Goal: Task Accomplishment & Management: Complete application form

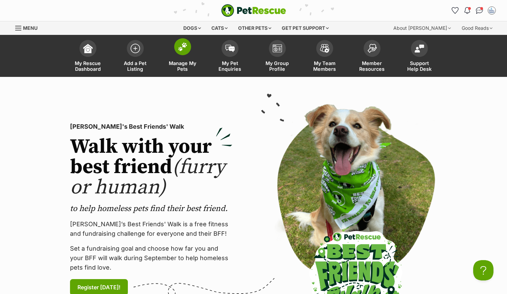
click at [182, 52] on span at bounding box center [182, 46] width 17 height 17
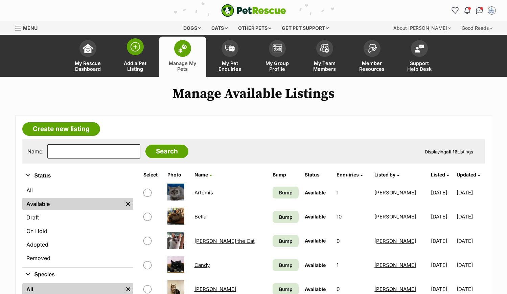
click at [135, 53] on span at bounding box center [135, 46] width 17 height 17
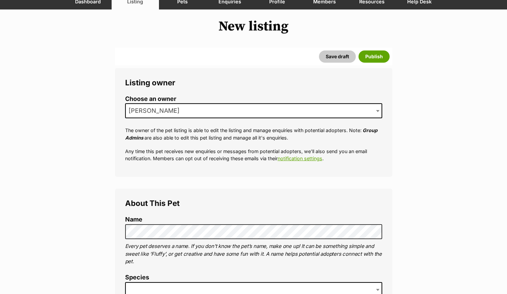
scroll to position [169, 0]
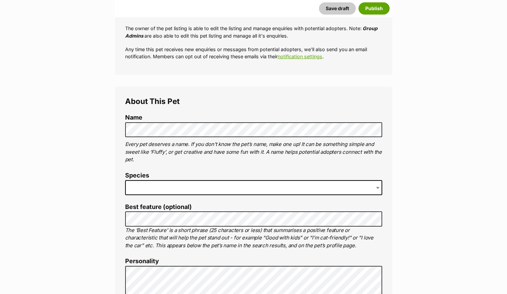
click at [139, 180] on span at bounding box center [253, 187] width 257 height 15
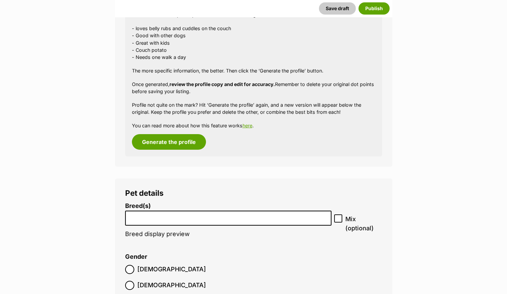
scroll to position [876, 0]
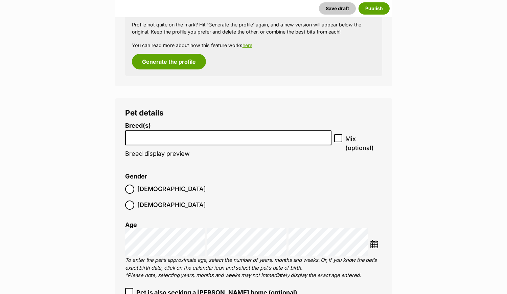
click at [172, 140] on li at bounding box center [229, 138] width 202 height 14
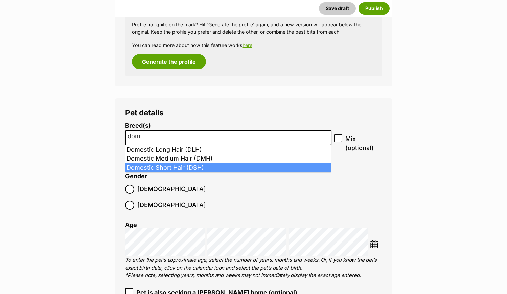
type input "dom"
select select "252102"
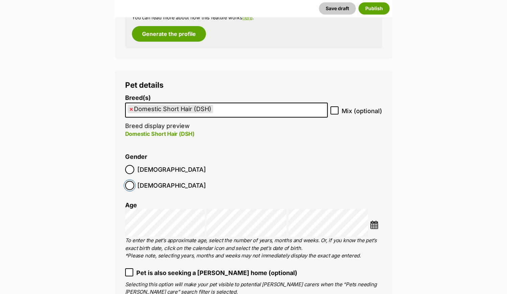
scroll to position [919, 0]
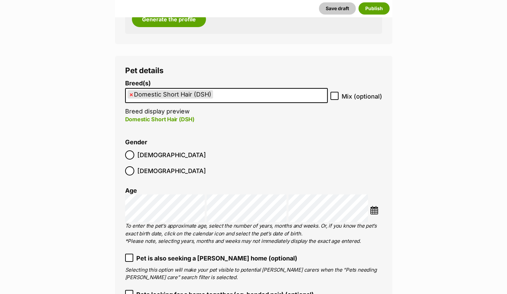
click at [378, 206] on img at bounding box center [374, 210] width 8 height 8
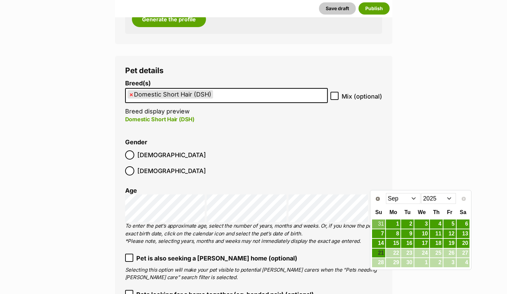
click at [451, 199] on select "2015 2016 2017 2018 2019 2020 2021 2022 2023 2024 2025" at bounding box center [438, 198] width 35 height 11
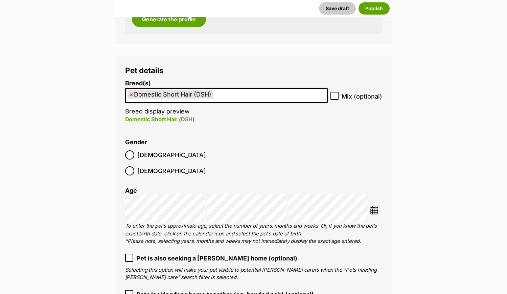
click at [376, 206] on img at bounding box center [374, 210] width 8 height 8
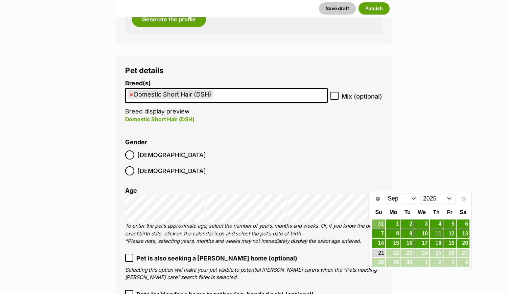
click at [450, 197] on select "2015 2016 2017 2018 2019 2020 2021 2022 2023 2024 2025" at bounding box center [438, 198] width 35 height 11
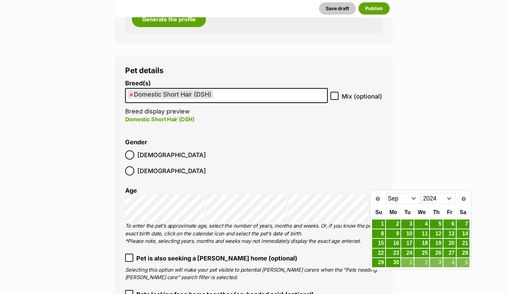
click at [418, 197] on select "Jan Feb Mar Apr May Jun Jul Aug Sep Oct Nov Dec" at bounding box center [403, 198] width 35 height 11
click at [411, 220] on link "1" at bounding box center [407, 224] width 13 height 8
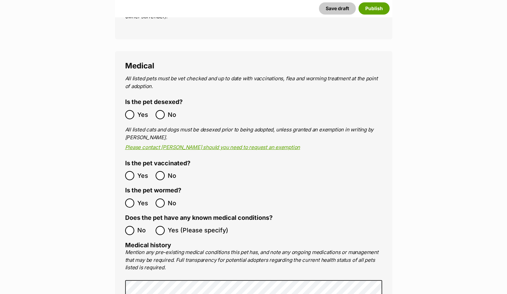
scroll to position [1384, 0]
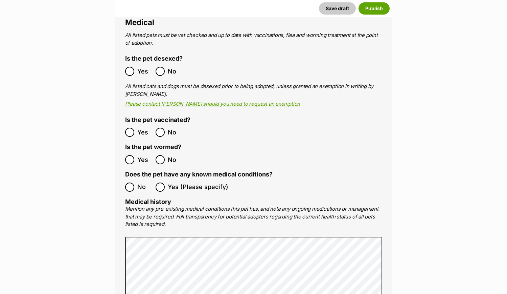
click at [128, 65] on ol "All listed pets must be vet checked and up to date with vaccinations, flea and …" at bounding box center [253, 210] width 257 height 358
click at [130, 152] on ol "Yes No" at bounding box center [189, 160] width 129 height 16
click at [125, 173] on div "Medical All listed pets must be vet checked and up to date with vaccinations, f…" at bounding box center [253, 206] width 277 height 396
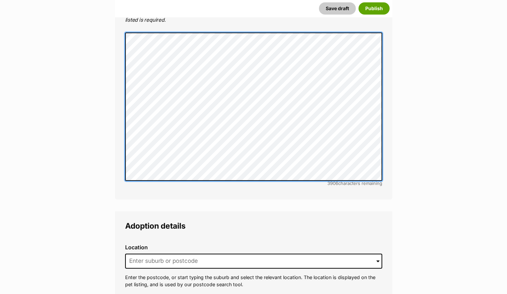
scroll to position [1638, 0]
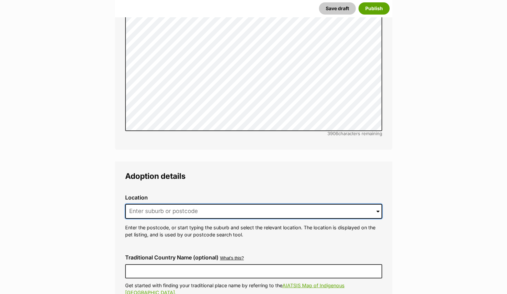
click at [174, 204] on input at bounding box center [253, 211] width 257 height 15
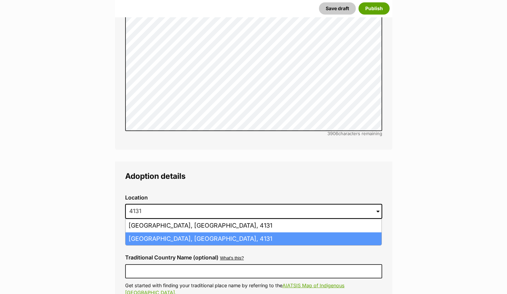
click at [156, 232] on li "[GEOGRAPHIC_DATA], [GEOGRAPHIC_DATA], 4131" at bounding box center [254, 238] width 256 height 13
type input "[GEOGRAPHIC_DATA], [GEOGRAPHIC_DATA], 4131"
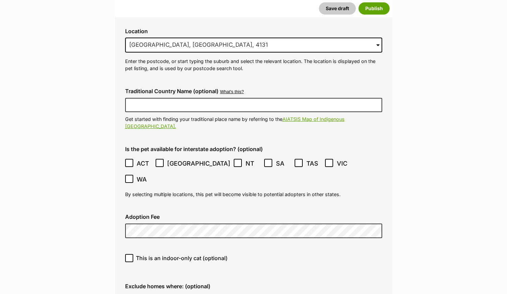
scroll to position [1849, 0]
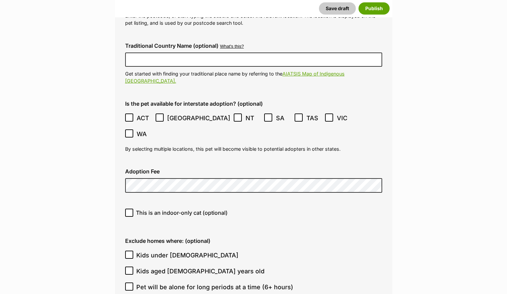
click at [167, 208] on span "This is an indoor-only cat (optional)" at bounding box center [182, 212] width 92 height 8
click at [133, 208] on input "This is an indoor-only cat (optional)" at bounding box center [129, 212] width 8 height 8
checkbox input "true"
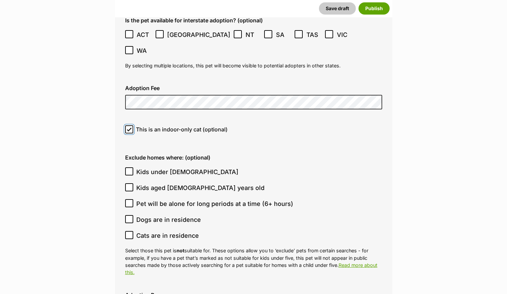
scroll to position [1934, 0]
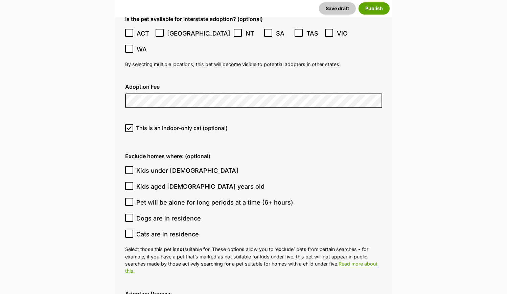
drag, startPoint x: 129, startPoint y: 127, endPoint x: 233, endPoint y: 156, distance: 107.9
click at [131, 162] on ol "Kids under 5 years old Kids aged 6-12 years old Pet will be alone for long peri…" at bounding box center [253, 202] width 257 height 80
drag, startPoint x: 131, startPoint y: 130, endPoint x: 272, endPoint y: 191, distance: 153.7
click at [136, 166] on label "Kids under [DEMOGRAPHIC_DATA]" at bounding box center [252, 170] width 254 height 9
click at [133, 166] on input "Kids under [DEMOGRAPHIC_DATA]" at bounding box center [129, 170] width 8 height 8
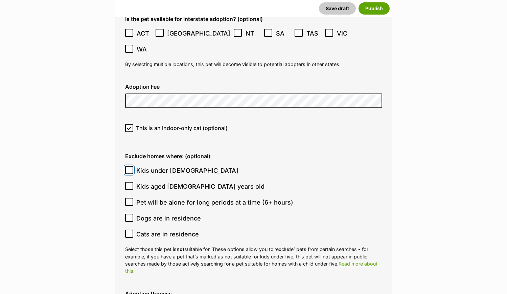
checkbox input "true"
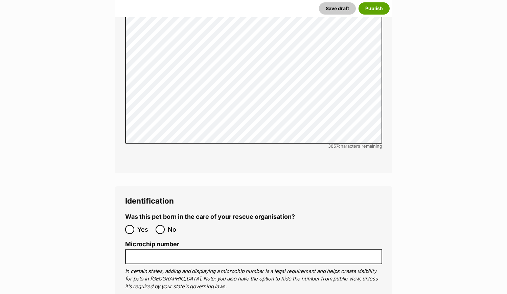
scroll to position [2315, 0]
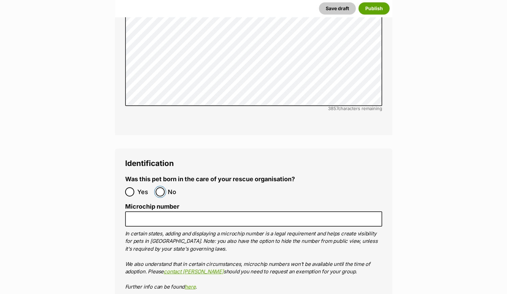
click at [159, 187] on input "No" at bounding box center [160, 191] width 9 height 9
radio input "true"
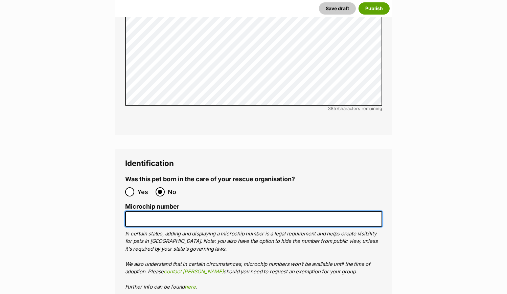
drag, startPoint x: 161, startPoint y: 181, endPoint x: 210, endPoint y: 173, distance: 49.7
click at [163, 211] on input "Microchip number" at bounding box center [253, 218] width 257 height 15
drag, startPoint x: 178, startPoint y: 183, endPoint x: 182, endPoint y: 183, distance: 3.4
click at [178, 211] on input "Microchip number" at bounding box center [253, 218] width 257 height 15
paste input "956000015981570"
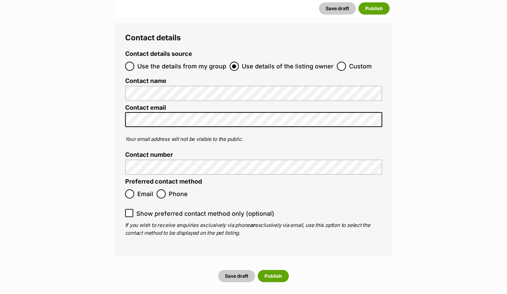
scroll to position [2695, 0]
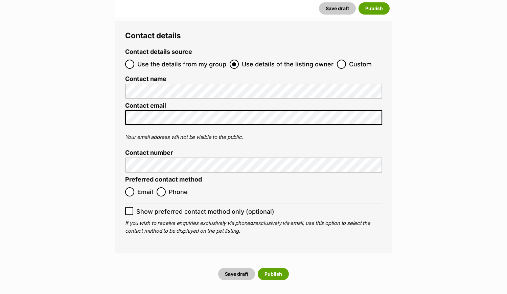
type input "956000015981570"
drag, startPoint x: 340, startPoint y: 28, endPoint x: 210, endPoint y: 82, distance: 141.5
click at [340, 60] on input "Custom" at bounding box center [341, 64] width 9 height 9
radio input "true"
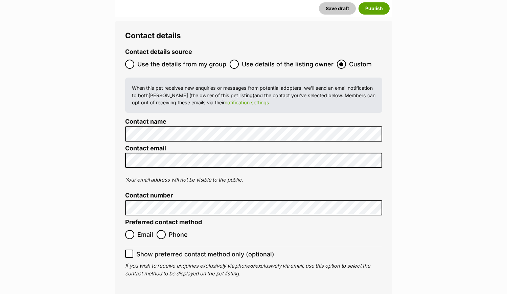
type input "Australia"
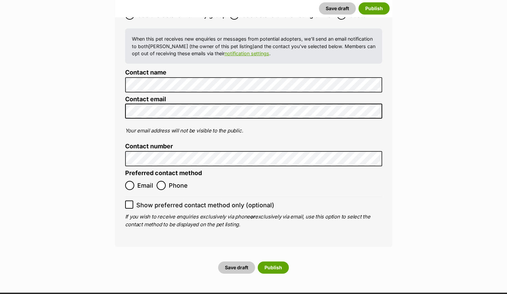
scroll to position [2744, 0]
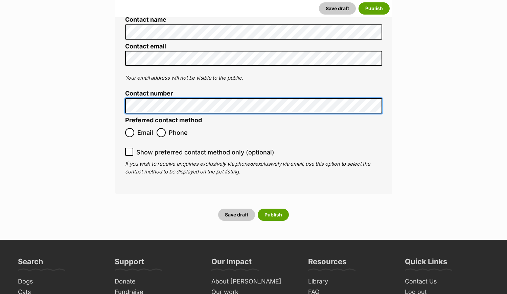
scroll to position [2746, 0]
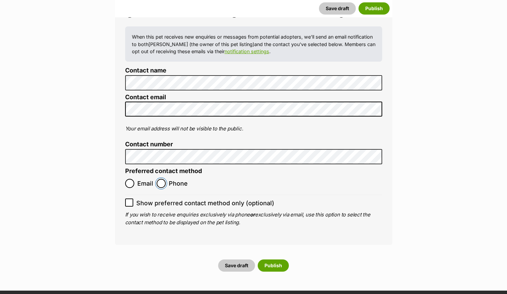
click at [159, 179] on input "Phone" at bounding box center [161, 183] width 9 height 9
radio input "true"
click at [281, 259] on button "Publish" at bounding box center [273, 265] width 31 height 12
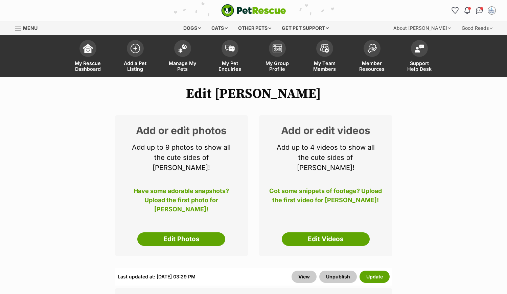
drag, startPoint x: 321, startPoint y: 231, endPoint x: 325, endPoint y: 229, distance: 4.6
click at [321, 232] on link "Edit Videos" at bounding box center [326, 239] width 88 height 14
click at [198, 232] on link "Edit Photos" at bounding box center [181, 239] width 88 height 14
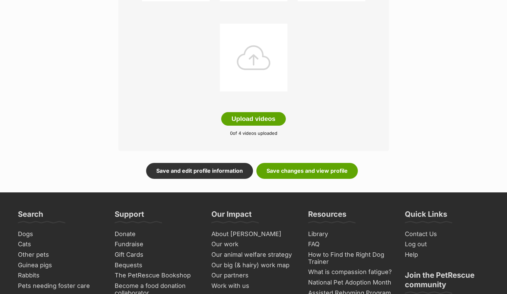
scroll to position [211, 0]
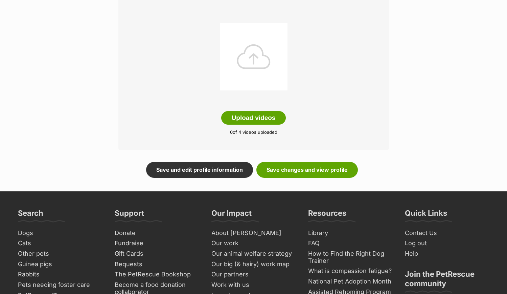
click at [90, 149] on div "Editing Lily White's videos Add pet videos Upload videos 0 of 4 videos uploaded…" at bounding box center [253, 28] width 497 height 298
drag, startPoint x: 266, startPoint y: 117, endPoint x: 274, endPoint y: 118, distance: 8.5
click at [267, 116] on button "Upload videos" at bounding box center [253, 118] width 65 height 14
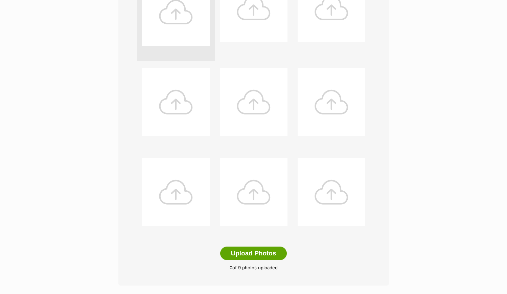
scroll to position [254, 0]
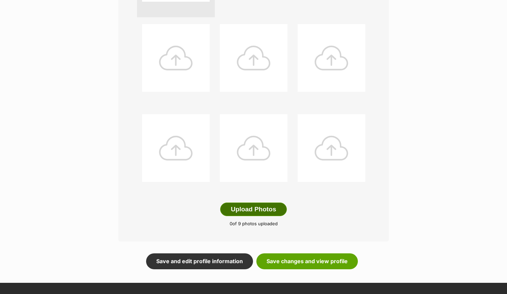
click at [265, 209] on button "Upload Photos" at bounding box center [253, 209] width 66 height 14
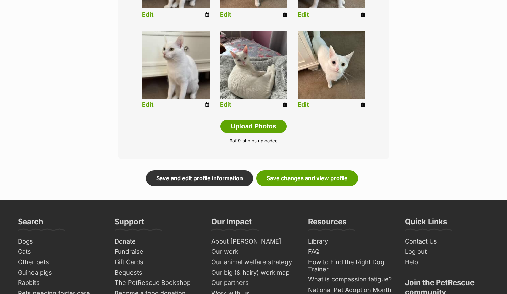
scroll to position [338, 0]
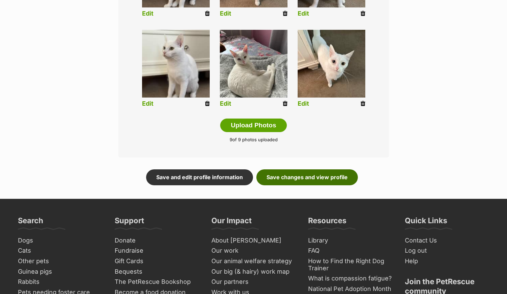
click at [298, 177] on link "Save changes and view profile" at bounding box center [307, 177] width 102 height 16
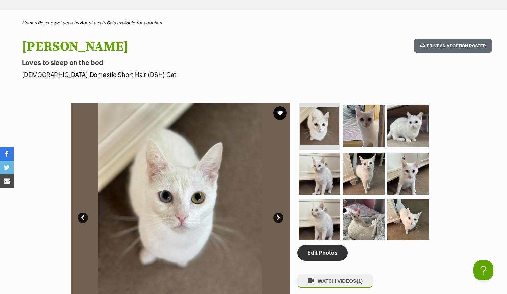
click at [279, 216] on link "Next" at bounding box center [278, 218] width 10 height 10
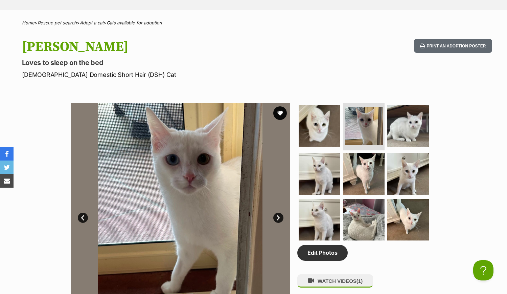
click at [279, 216] on link "Next" at bounding box center [278, 218] width 10 height 10
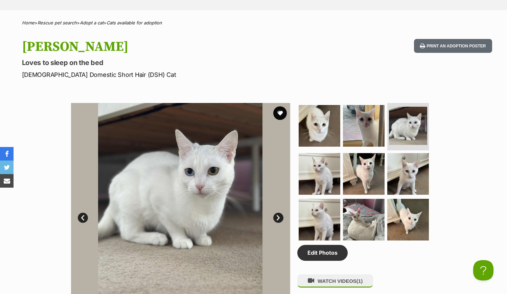
click at [280, 216] on link "Next" at bounding box center [278, 218] width 10 height 10
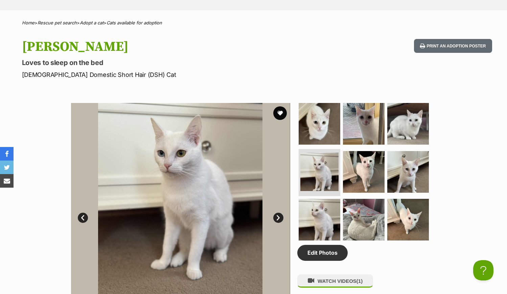
click at [280, 216] on link "Next" at bounding box center [278, 218] width 10 height 10
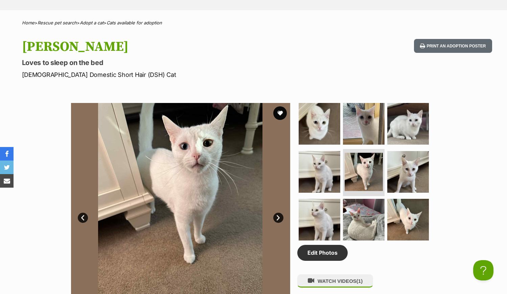
click at [280, 216] on link "Next" at bounding box center [278, 218] width 10 height 10
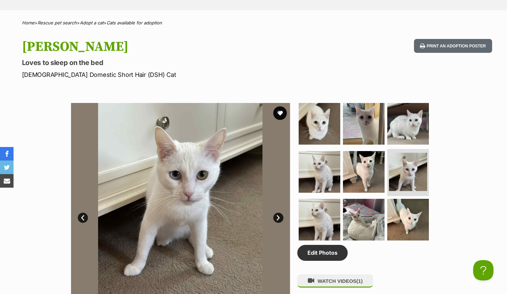
click at [280, 216] on link "Next" at bounding box center [278, 218] width 10 height 10
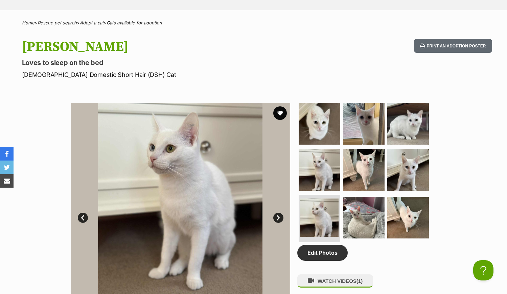
click at [280, 216] on link "Next" at bounding box center [278, 218] width 10 height 10
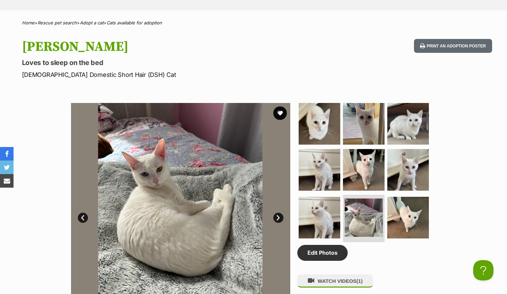
click at [280, 216] on link "Next" at bounding box center [278, 218] width 10 height 10
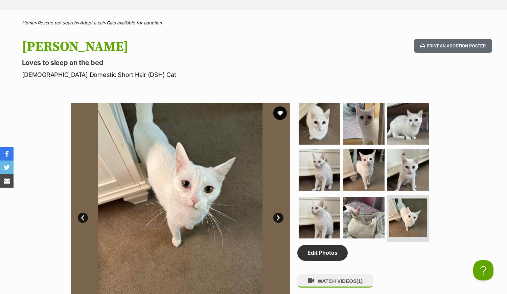
click at [280, 216] on link "Next" at bounding box center [278, 218] width 10 height 10
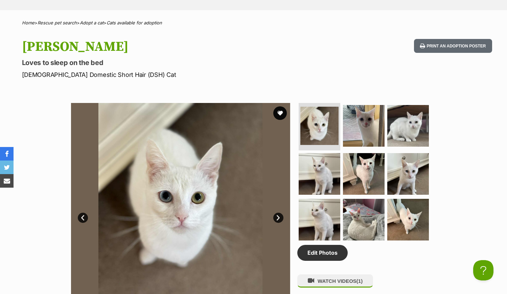
click at [481, 179] on div "Available 1 of 9 images 1 of 9 images 1 of 9 images 1 of 9 images 1 of 9 images…" at bounding box center [253, 207] width 507 height 229
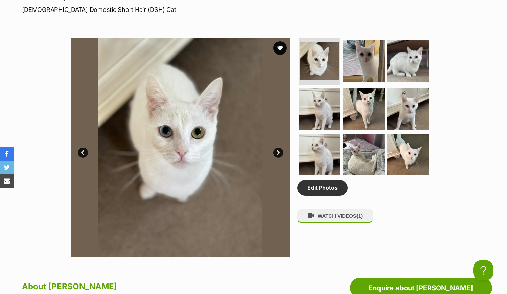
scroll to position [338, 0]
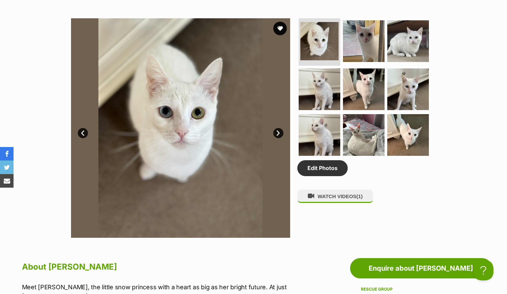
drag, startPoint x: 407, startPoint y: 190, endPoint x: 394, endPoint y: 190, distance: 13.2
click at [405, 190] on div "Edit Photos WATCH VIDEOS (1)" at bounding box center [366, 127] width 139 height 219
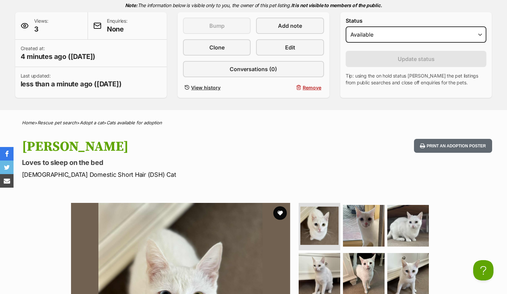
scroll to position [0, 0]
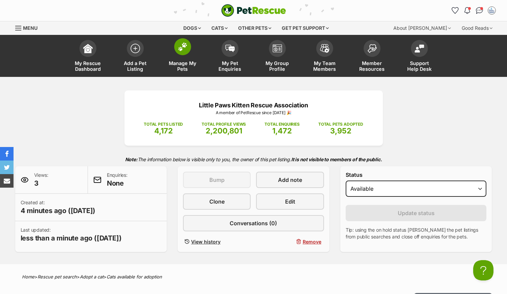
click at [183, 48] on img at bounding box center [182, 46] width 9 height 9
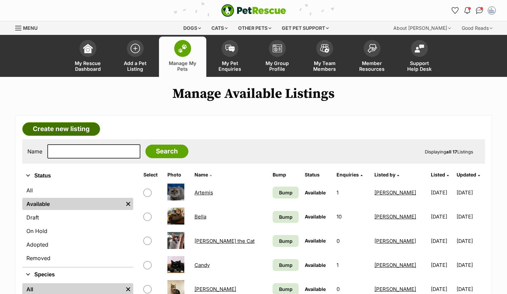
click at [65, 126] on link "Create new listing" at bounding box center [61, 129] width 78 height 14
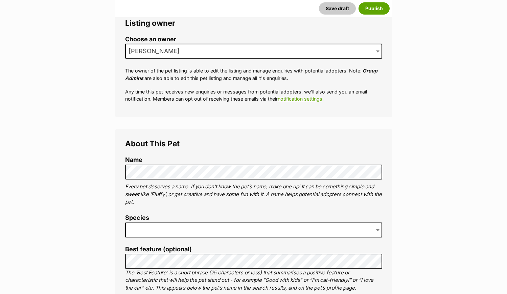
scroll to position [169, 0]
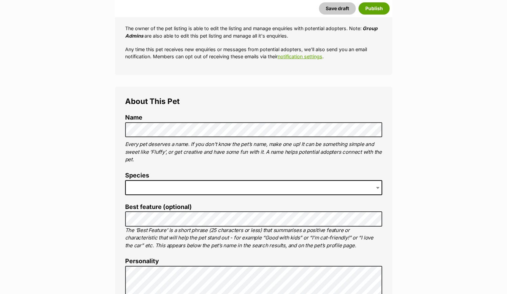
click at [140, 120] on label "Name" at bounding box center [253, 117] width 257 height 7
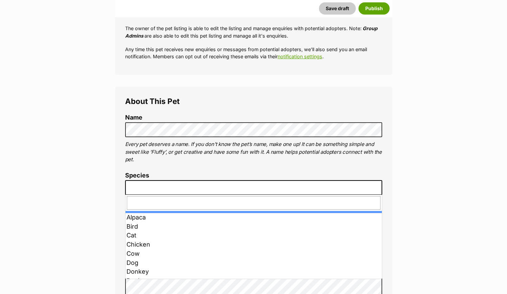
click at [162, 186] on span at bounding box center [253, 187] width 257 height 15
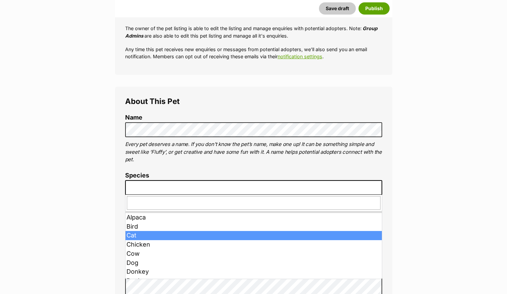
drag, startPoint x: 148, startPoint y: 239, endPoint x: 157, endPoint y: 239, distance: 9.1
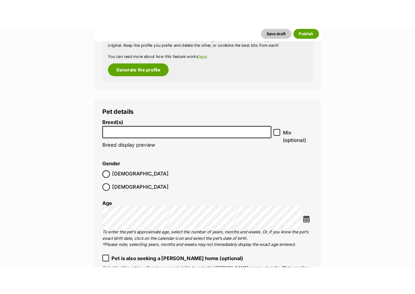
scroll to position [947, 0]
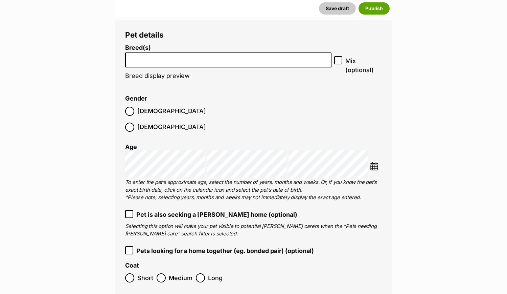
click at [162, 64] on li at bounding box center [229, 60] width 202 height 14
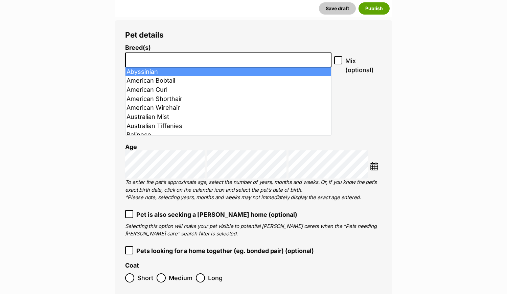
click at [160, 55] on input "search" at bounding box center [229, 58] width 202 height 7
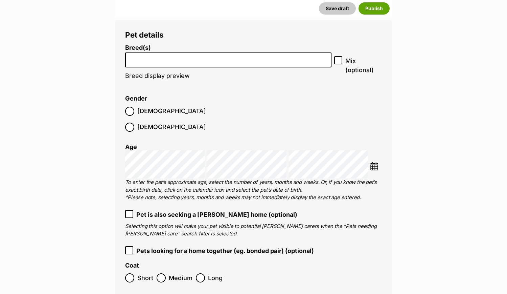
click at [160, 55] on input "search" at bounding box center [229, 58] width 202 height 7
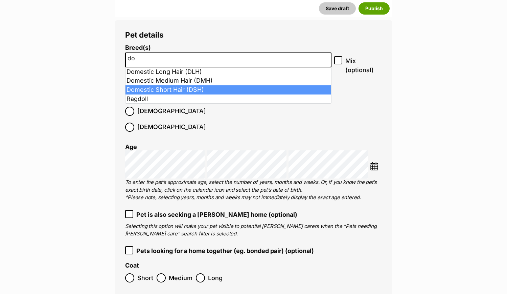
type input "do"
select select "252102"
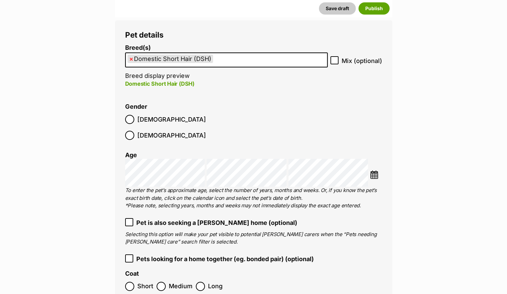
drag, startPoint x: 137, startPoint y: 122, endPoint x: 146, endPoint y: 120, distance: 9.1
click at [138, 121] on span "Male" at bounding box center [171, 119] width 69 height 9
click at [187, 152] on div "Age" at bounding box center [253, 155] width 257 height 7
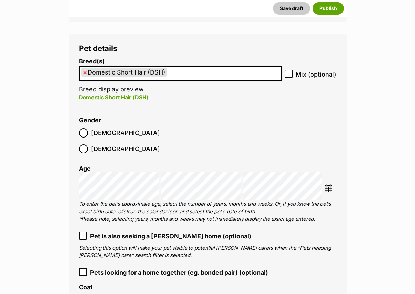
click at [328, 184] on img at bounding box center [328, 188] width 8 height 8
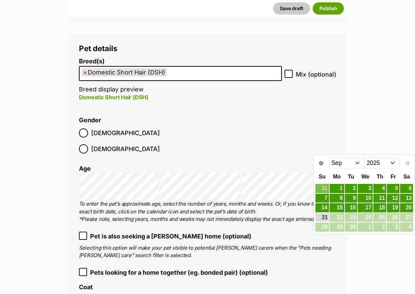
click at [389, 161] on select "2015 2016 2017 2018 2019 2020 2021 2022 2023 2024 2025" at bounding box center [381, 162] width 35 height 11
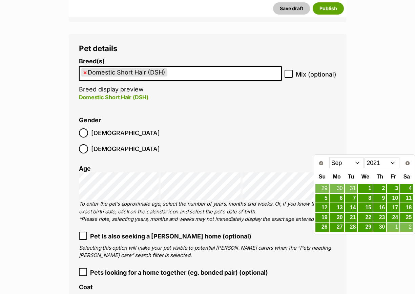
click at [358, 162] on select "Jan Feb Mar Apr May Jun Jul Aug Sep Oct Nov Dec" at bounding box center [346, 162] width 35 height 11
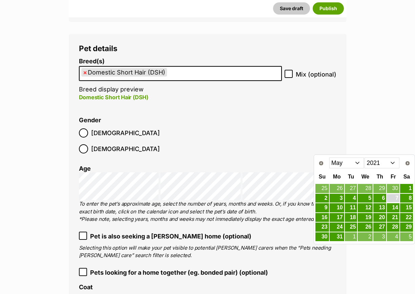
click at [397, 196] on link "7" at bounding box center [392, 198] width 13 height 8
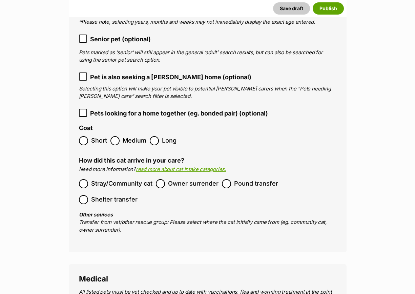
scroll to position [1159, 0]
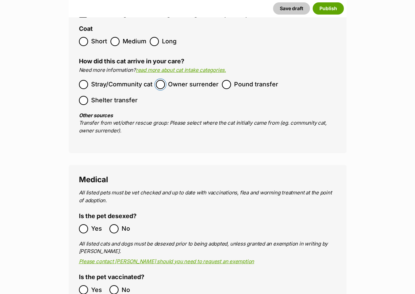
click at [165, 80] on label "Owner surrender" at bounding box center [187, 84] width 63 height 9
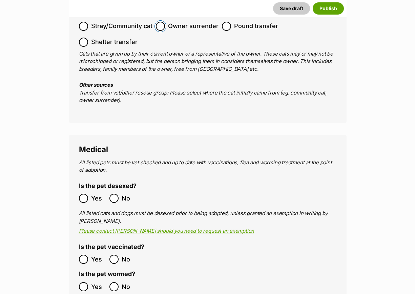
scroll to position [1370, 0]
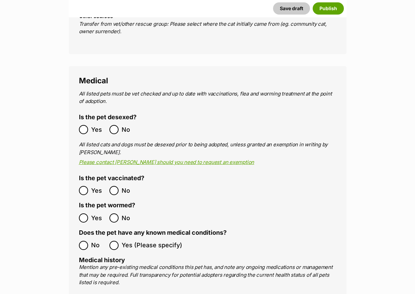
click at [88, 125] on label "Yes" at bounding box center [92, 129] width 27 height 9
click at [88, 186] on label "Yes" at bounding box center [92, 190] width 27 height 9
drag, startPoint x: 128, startPoint y: 255, endPoint x: 124, endPoint y: 251, distance: 5.8
click at [128, 263] on p "Mention any pre-existing medical conditions this pet has, and note any ongoing …" at bounding box center [207, 274] width 257 height 23
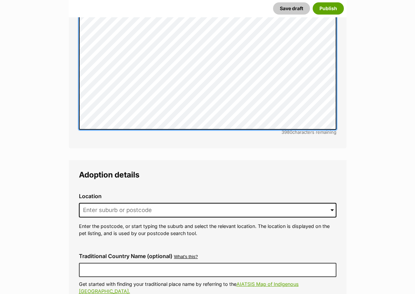
scroll to position [1708, 0]
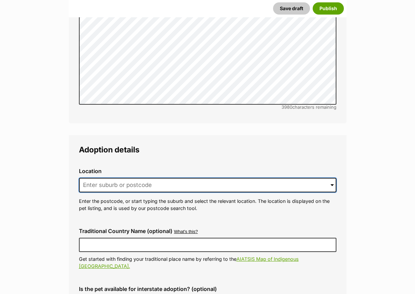
click at [128, 178] on input at bounding box center [207, 185] width 257 height 15
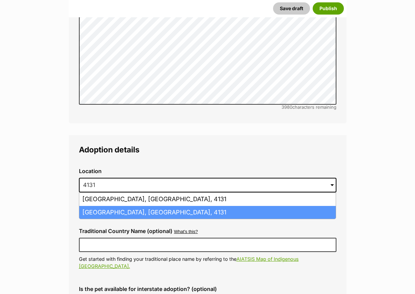
click at [113, 206] on li "Loganlea, Queensland, 4131" at bounding box center [207, 212] width 256 height 13
type input "Loganlea, Queensland, 4131"
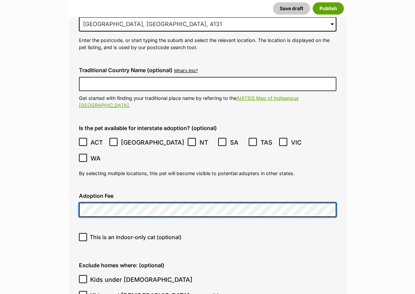
scroll to position [1920, 0]
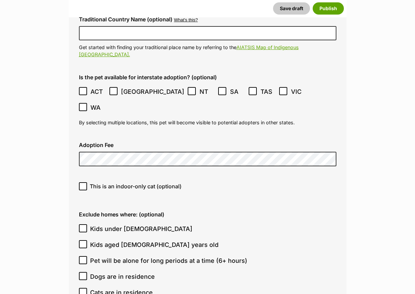
click at [91, 182] on span "This is an indoor-only cat (optional)" at bounding box center [136, 186] width 92 height 8
click at [87, 182] on input "This is an indoor-only cat (optional)" at bounding box center [83, 186] width 8 height 8
checkbox input "true"
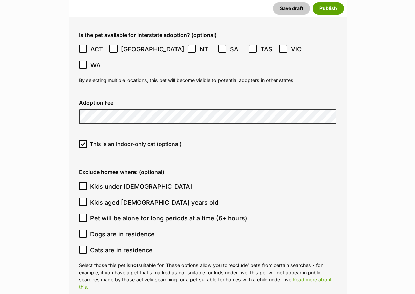
click at [85, 183] on icon at bounding box center [83, 185] width 5 height 5
click at [85, 182] on input "Kids under 5 years old" at bounding box center [83, 186] width 8 height 8
checkbox input "true"
click at [159, 261] on p "Select those this pet is not suitable for. These options allow you to ‘exclude’…" at bounding box center [207, 275] width 257 height 29
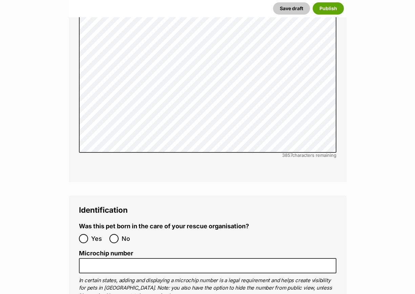
scroll to position [2385, 0]
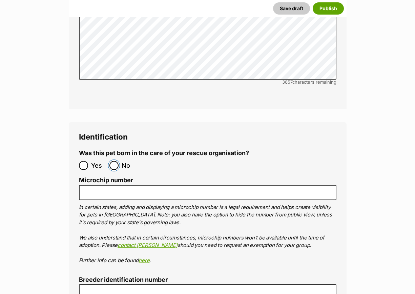
click at [117, 161] on input "No" at bounding box center [113, 165] width 9 height 9
radio input "true"
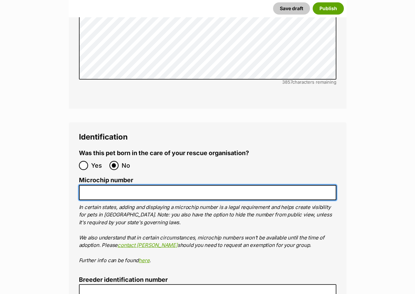
drag, startPoint x: 109, startPoint y: 143, endPoint x: 117, endPoint y: 141, distance: 8.3
click at [114, 185] on input "Microchip number" at bounding box center [207, 192] width 257 height 15
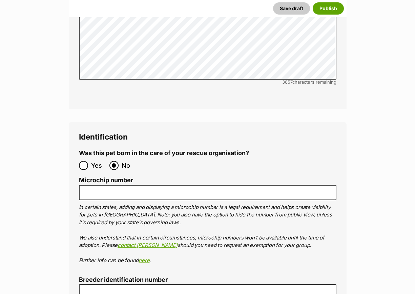
drag, startPoint x: 35, startPoint y: 24, endPoint x: 63, endPoint y: 2, distance: 36.2
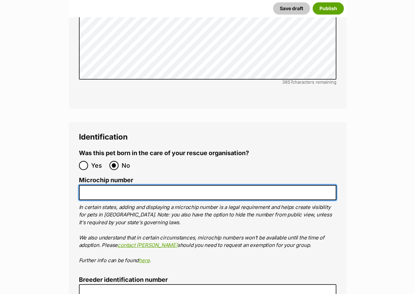
click at [96, 185] on input "Microchip number" at bounding box center [207, 192] width 257 height 15
paste input "953010005028150"
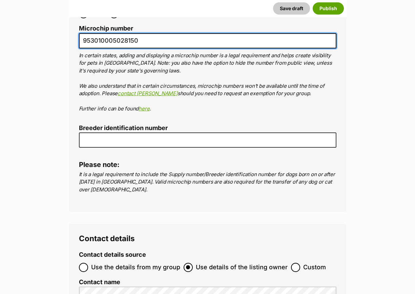
scroll to position [2639, 0]
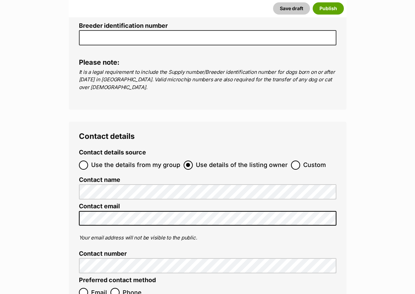
type input "953010005028150"
drag, startPoint x: 292, startPoint y: 114, endPoint x: 247, endPoint y: 144, distance: 54.5
click at [291, 160] on input "Custom" at bounding box center [295, 164] width 9 height 9
radio input "true"
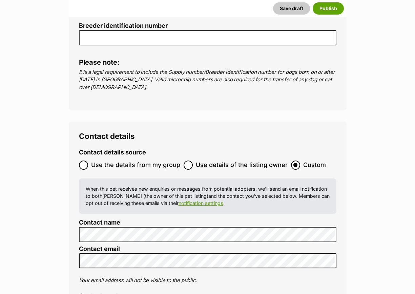
type input "Australia"
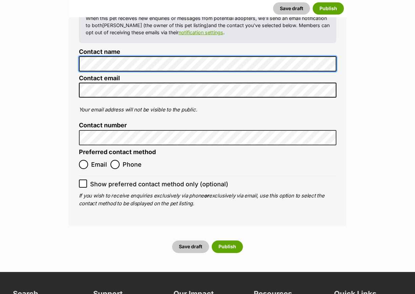
scroll to position [2719, 0]
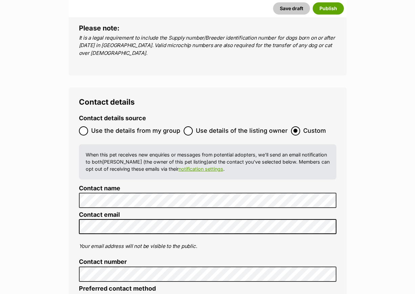
scroll to position [2629, 0]
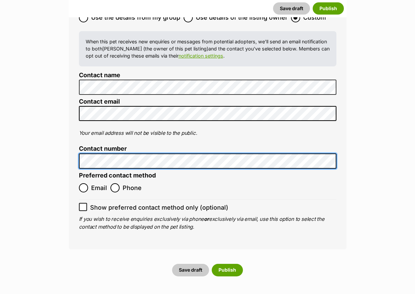
scroll to position [2799, 0]
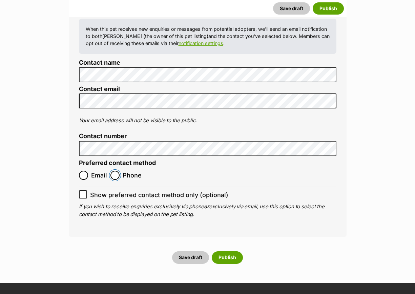
click at [112, 171] on input "Phone" at bounding box center [114, 175] width 9 height 9
radio input "true"
click at [228, 251] on button "Publish" at bounding box center [226, 257] width 31 height 12
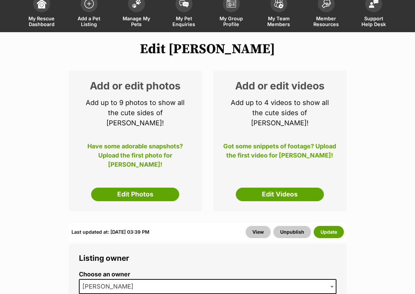
scroll to position [85, 0]
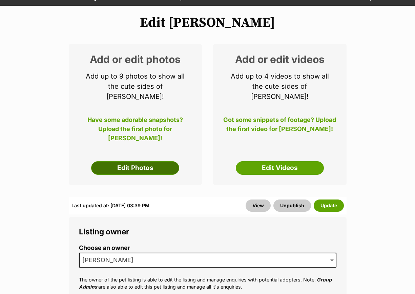
click at [133, 161] on link "Edit Photos" at bounding box center [135, 168] width 88 height 14
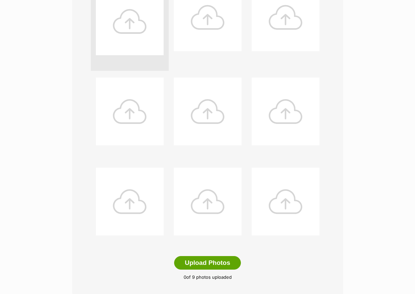
scroll to position [254, 0]
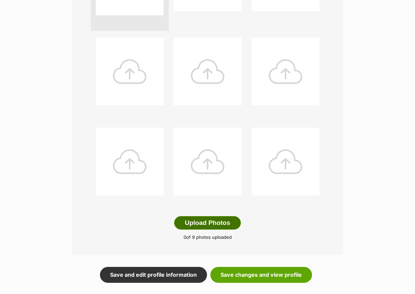
click at [186, 216] on button "Upload Photos" at bounding box center [207, 223] width 66 height 14
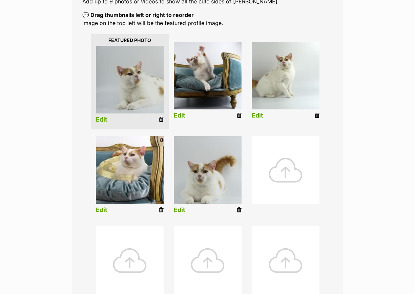
scroll to position [254, 0]
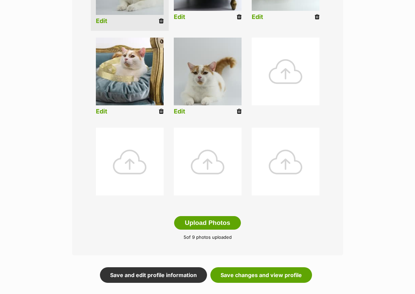
click at [29, 133] on div "Editing [PERSON_NAME]'s photos Add pet photos Add up to 9 photos or videos to s…" at bounding box center [207, 66] width 415 height 433
click at [222, 216] on button "Upload Photos" at bounding box center [207, 223] width 66 height 14
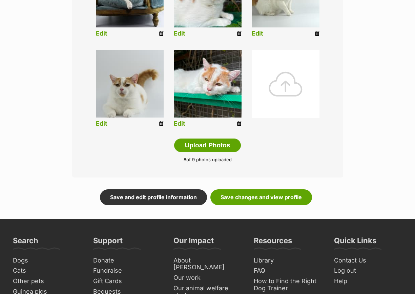
scroll to position [339, 0]
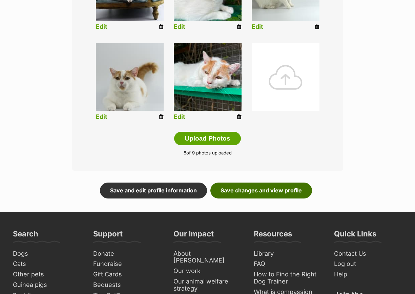
click at [265, 182] on link "Save changes and view profile" at bounding box center [261, 190] width 102 height 16
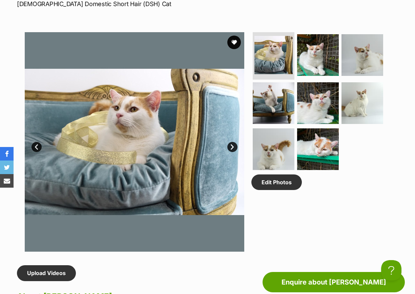
click at [232, 142] on link "Next" at bounding box center [232, 147] width 10 height 10
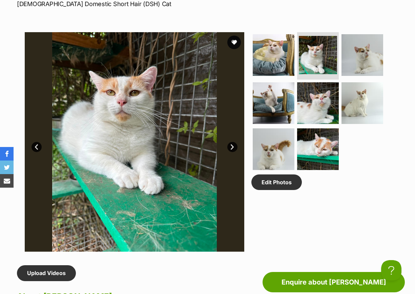
click at [232, 142] on link "Next" at bounding box center [232, 147] width 10 height 10
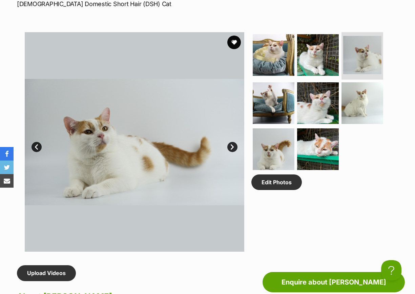
click at [232, 142] on link "Next" at bounding box center [232, 147] width 10 height 10
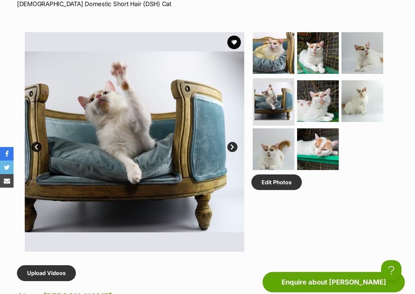
click at [232, 142] on link "Next" at bounding box center [232, 147] width 10 height 10
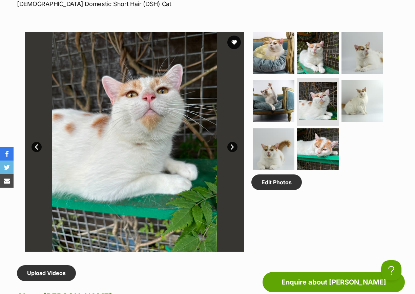
click at [232, 142] on link "Next" at bounding box center [232, 147] width 10 height 10
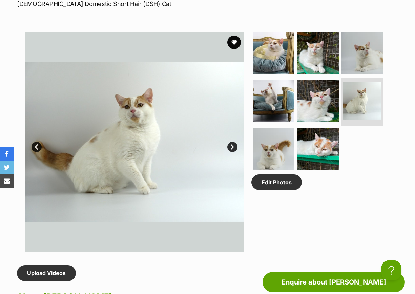
click at [232, 142] on link "Next" at bounding box center [232, 147] width 10 height 10
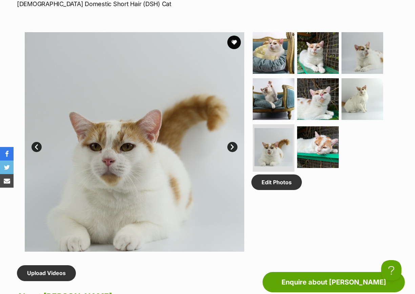
click at [232, 142] on link "Next" at bounding box center [232, 147] width 10 height 10
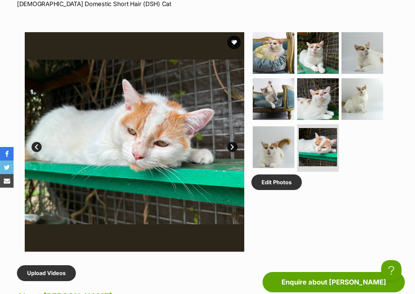
click at [232, 142] on link "Next" at bounding box center [232, 147] width 10 height 10
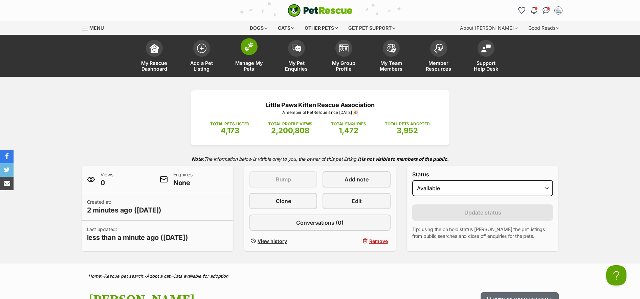
click at [248, 47] on img at bounding box center [248, 46] width 9 height 9
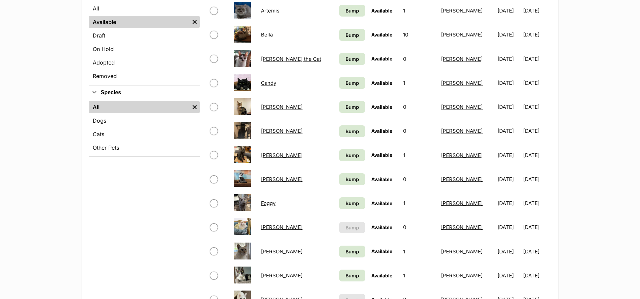
scroll to position [169, 0]
